Goal: Information Seeking & Learning: Learn about a topic

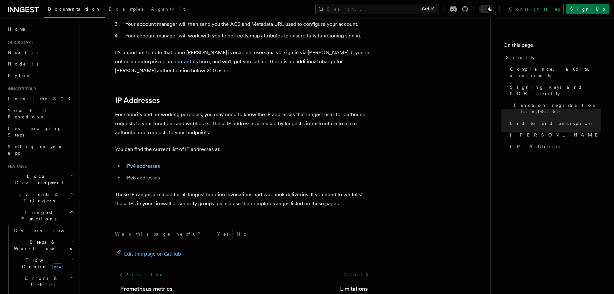
scroll to position [816, 0]
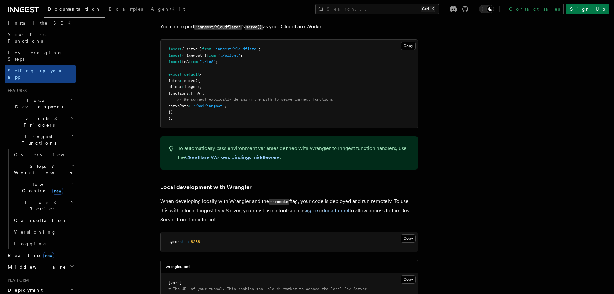
scroll to position [64, 0]
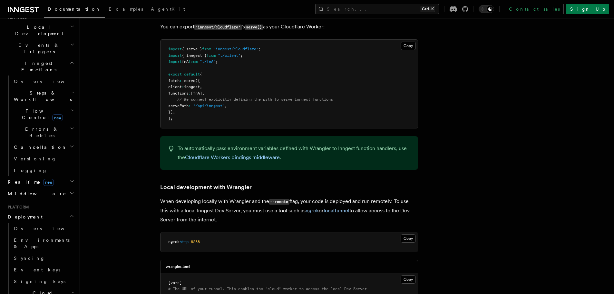
scroll to position [161, 0]
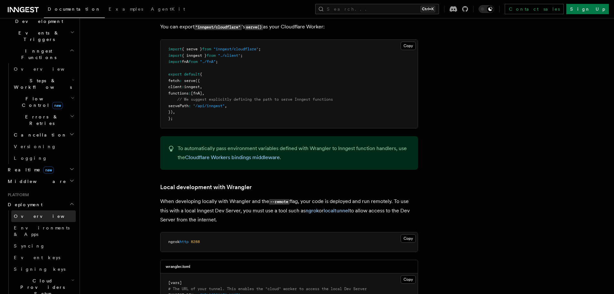
click at [42, 210] on link "Overview" at bounding box center [43, 216] width 64 height 12
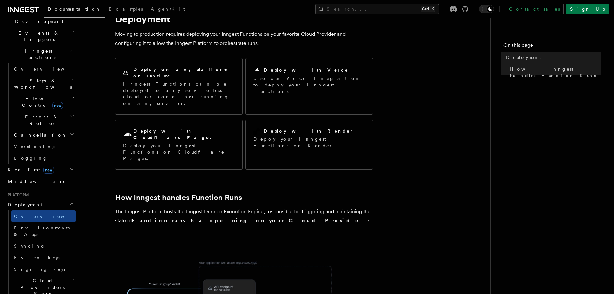
scroll to position [32, 0]
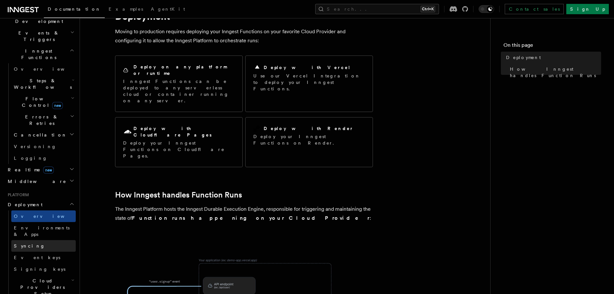
click at [41, 240] on link "Syncing" at bounding box center [43, 246] width 64 height 12
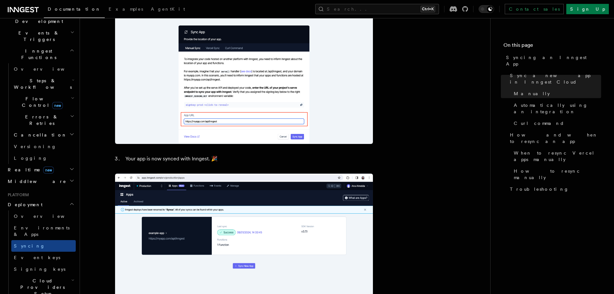
scroll to position [548, 0]
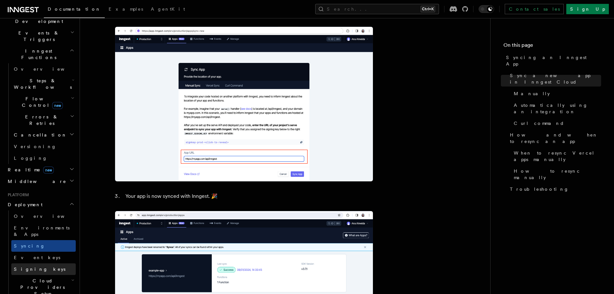
click at [39, 266] on span "Signing keys" at bounding box center [40, 268] width 52 height 5
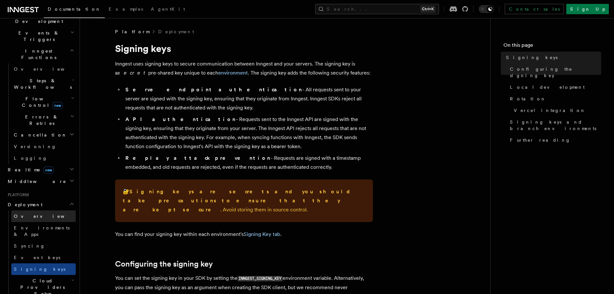
click at [35, 210] on link "Overview" at bounding box center [43, 216] width 64 height 12
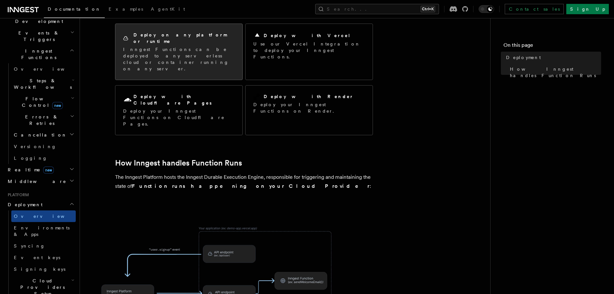
scroll to position [64, 0]
click at [178, 38] on div "Deploy on any platform or runtime Inngest Functions can be deployed to any serv…" at bounding box center [178, 51] width 111 height 40
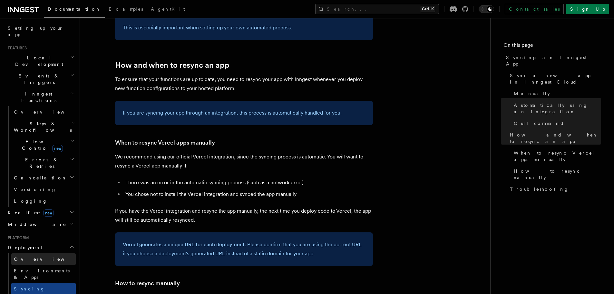
scroll to position [129, 0]
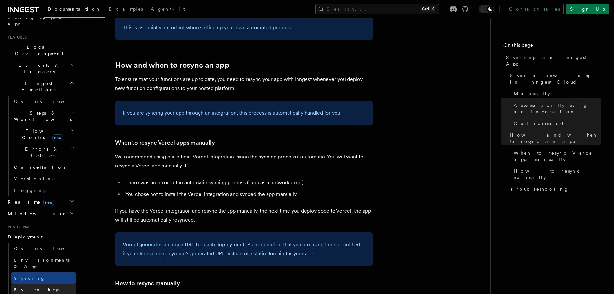
click at [39, 284] on link "Event keys" at bounding box center [43, 290] width 64 height 12
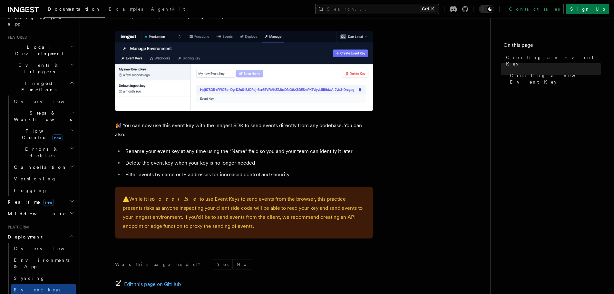
scroll to position [419, 0]
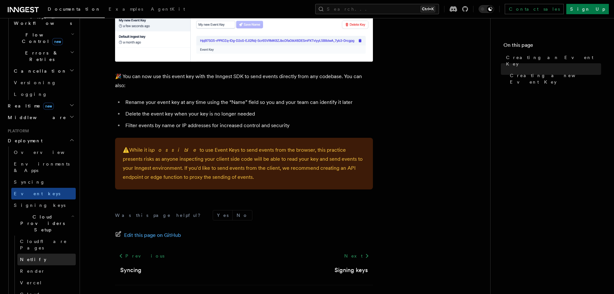
scroll to position [226, 0]
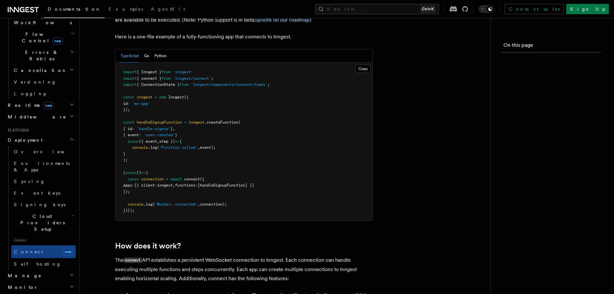
scroll to position [0, 0]
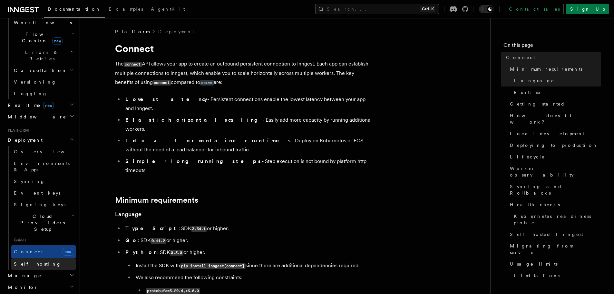
click at [33, 261] on span "Self hosting" at bounding box center [37, 263] width 47 height 5
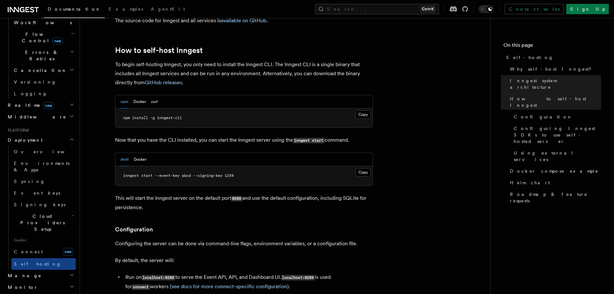
scroll to position [644, 0]
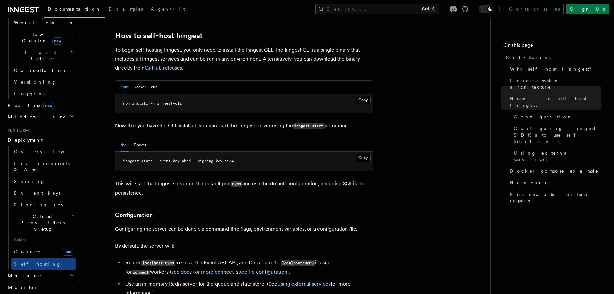
click at [62, 269] on h2 "Manage" at bounding box center [40, 275] width 71 height 12
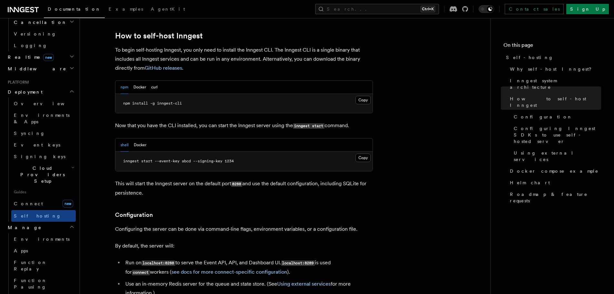
scroll to position [290, 0]
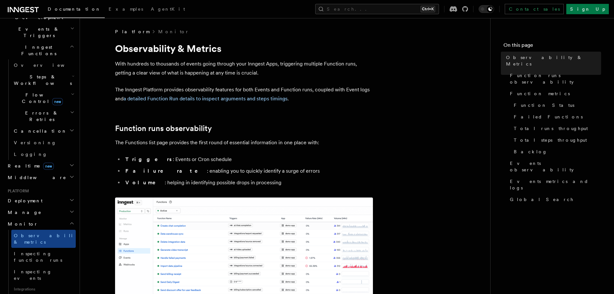
scroll to position [161, 0]
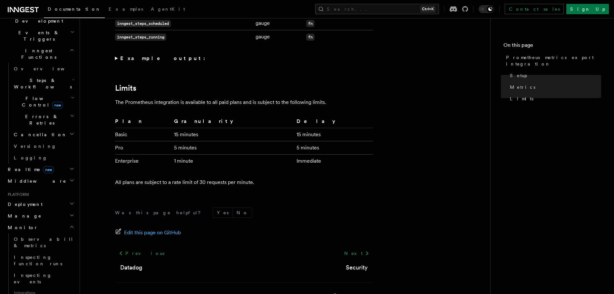
scroll to position [513, 0]
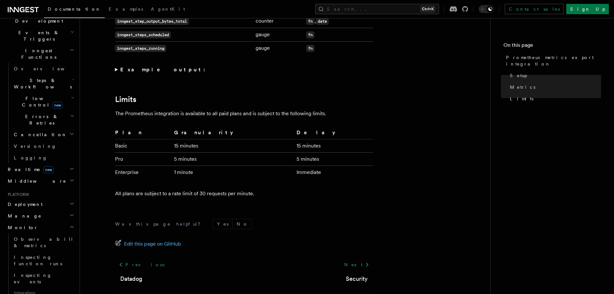
click at [150, 71] on strong "Example output:" at bounding box center [164, 69] width 89 height 6
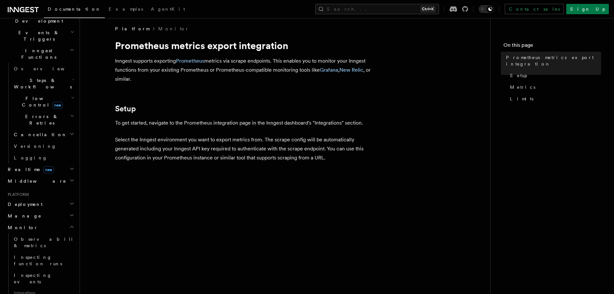
scroll to position [0, 0]
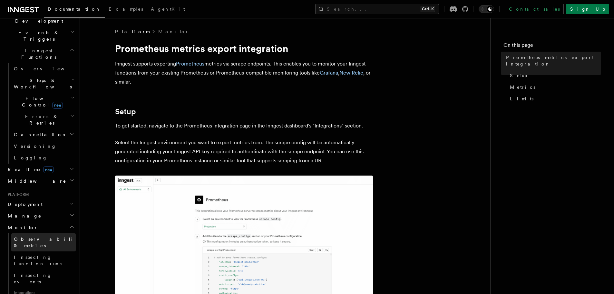
click at [42, 236] on span "Observability & metrics" at bounding box center [47, 242] width 66 height 12
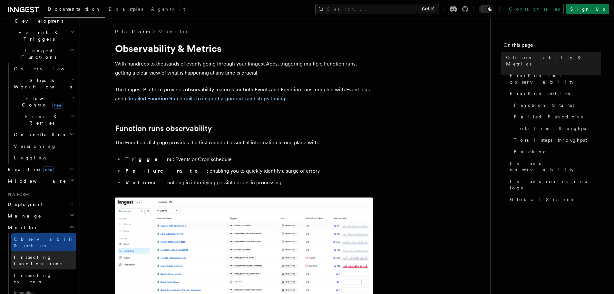
click at [45, 251] on link "Inspecting function runs" at bounding box center [43, 260] width 64 height 18
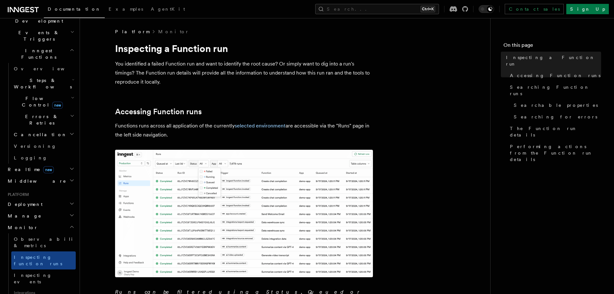
click at [39, 198] on h2 "Deployment" at bounding box center [40, 204] width 71 height 12
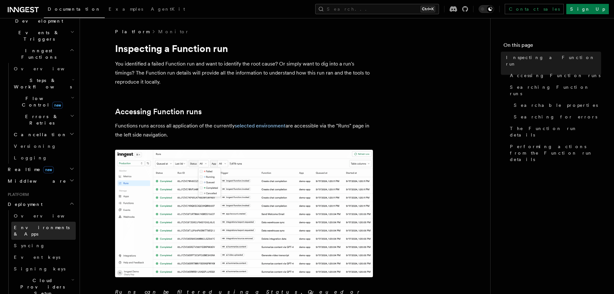
click at [38, 221] on link "Environments & Apps" at bounding box center [43, 230] width 64 height 18
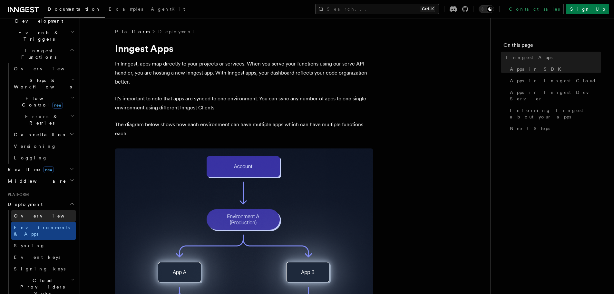
click at [38, 210] on link "Overview" at bounding box center [43, 216] width 64 height 12
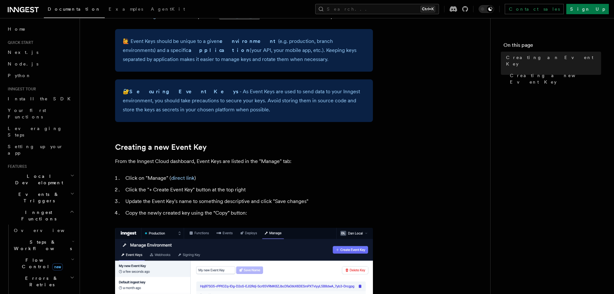
scroll to position [193, 0]
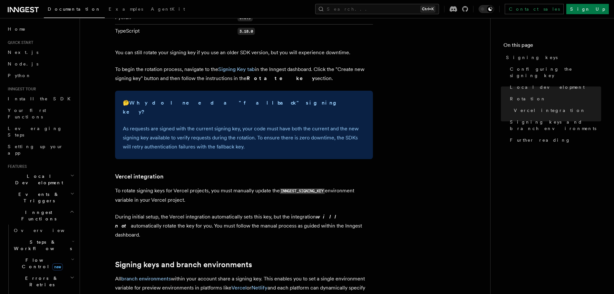
scroll to position [517, 0]
